Goal: Information Seeking & Learning: Compare options

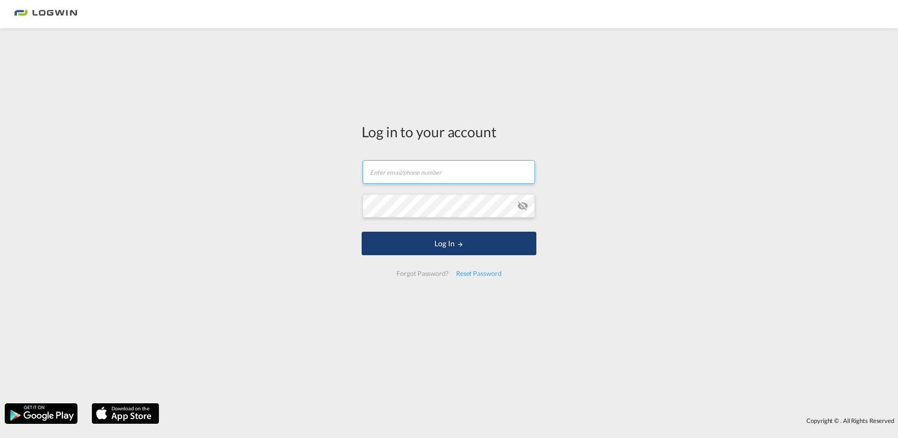
type input "[PERSON_NAME][EMAIL_ADDRESS][DOMAIN_NAME]"
click at [413, 245] on button "Log In" at bounding box center [449, 243] width 175 height 23
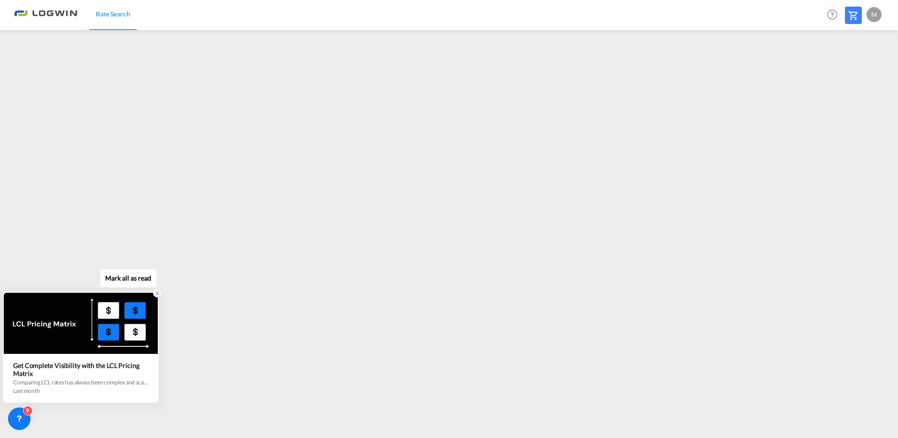
click at [157, 294] on icon at bounding box center [157, 293] width 3 height 3
